Goal: Check status: Check status

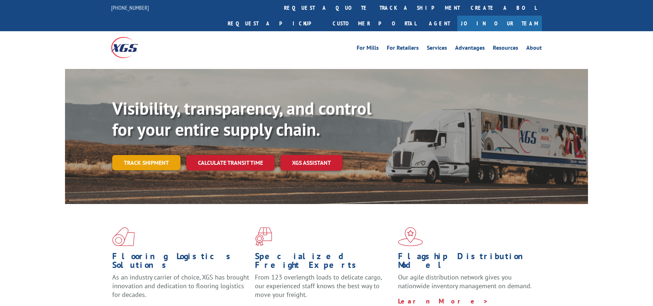
click at [151, 155] on link "Track shipment" at bounding box center [146, 162] width 68 height 15
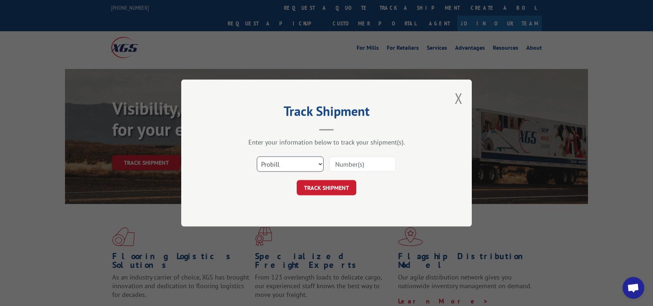
click at [312, 162] on select "Select category... Probill BOL PO" at bounding box center [290, 164] width 67 height 15
select select "bol"
click at [257, 157] on select "Select category... Probill BOL PO" at bounding box center [290, 164] width 67 height 15
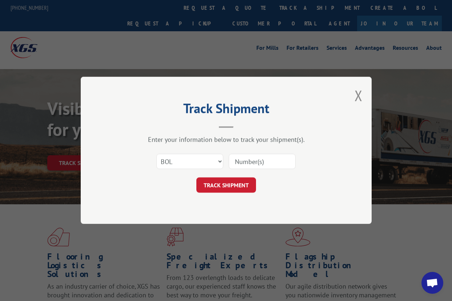
drag, startPoint x: 273, startPoint y: 169, endPoint x: 255, endPoint y: 157, distance: 20.7
paste input "54393173"
type input "54393173"
click at [229, 199] on div "Track Shipment Enter your information below to track your shipment(s). Select c…" at bounding box center [226, 150] width 291 height 147
click at [223, 185] on button "TRACK SHIPMENT" at bounding box center [226, 185] width 60 height 15
